Goal: Task Accomplishment & Management: Use online tool/utility

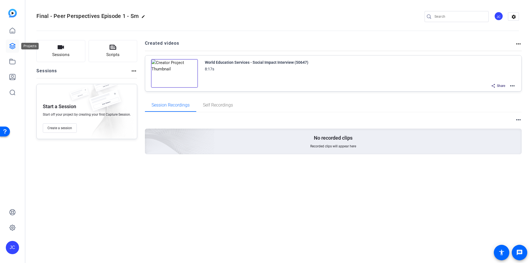
click at [12, 44] on icon at bounding box center [12, 46] width 7 height 7
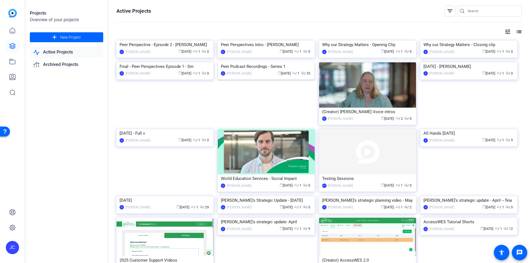
click at [245, 71] on div "Peer Podcast Recordings - Series 1" at bounding box center [266, 66] width 91 height 8
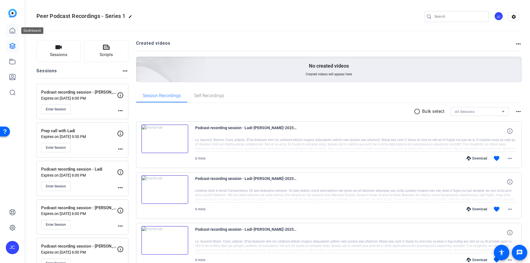
click at [14, 30] on icon at bounding box center [12, 30] width 7 height 7
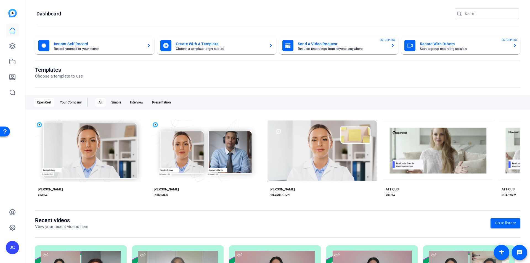
click at [225, 46] on mat-card-title "Create With A Template" at bounding box center [220, 44] width 88 height 7
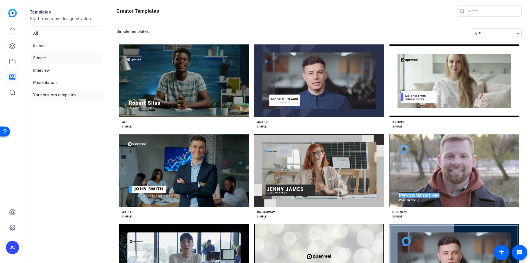
click at [64, 96] on li "Your custom templates" at bounding box center [66, 94] width 73 height 11
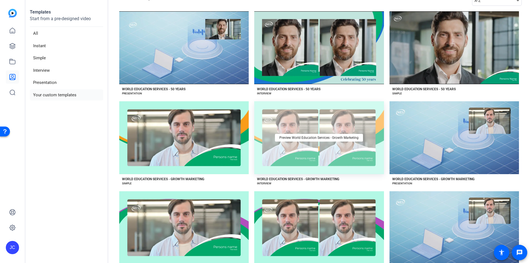
scroll to position [59, 0]
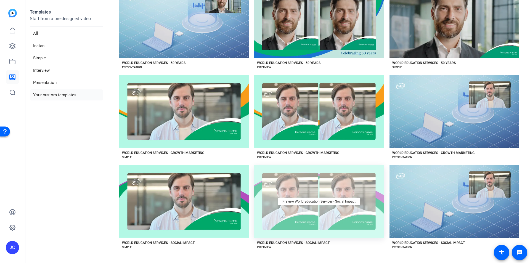
click at [291, 195] on div "Preview World Education Services - Social Impact" at bounding box center [318, 201] width 129 height 73
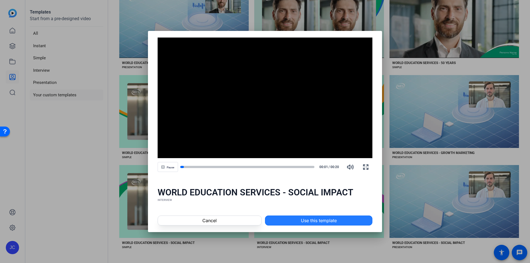
click at [300, 222] on span at bounding box center [318, 220] width 107 height 13
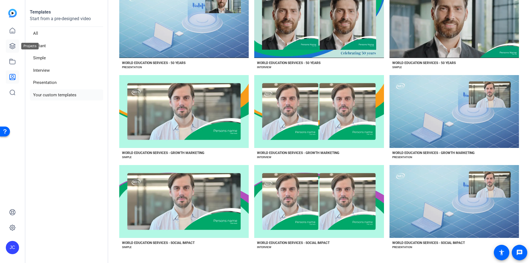
click at [13, 43] on link at bounding box center [12, 45] width 13 height 13
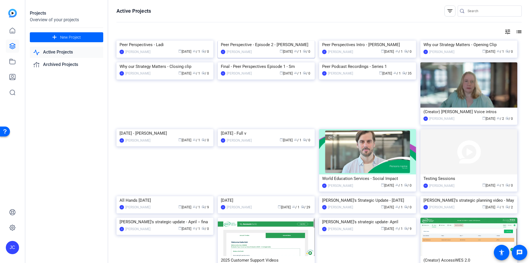
click at [294, 41] on img at bounding box center [266, 41] width 97 height 0
